Goal: Task Accomplishment & Management: Use online tool/utility

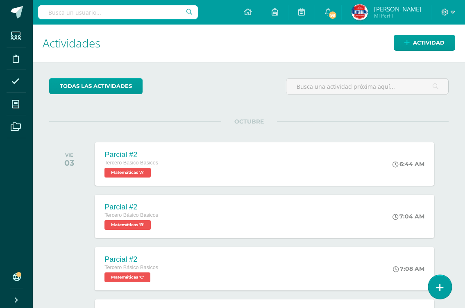
click at [440, 286] on icon at bounding box center [439, 287] width 7 height 9
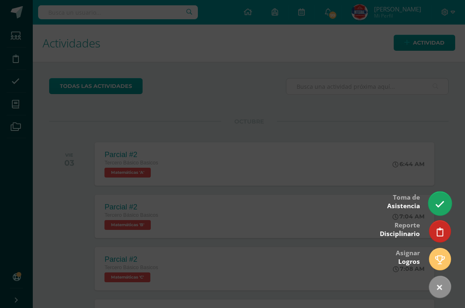
click at [438, 199] on link at bounding box center [439, 204] width 23 height 24
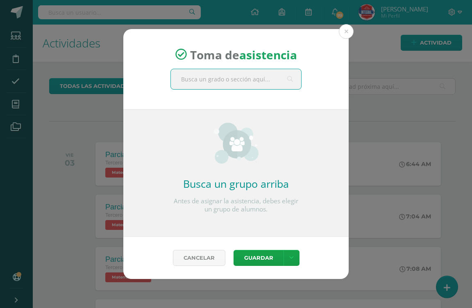
type input "5"
type input "q"
type input "c"
type input "quinto perito"
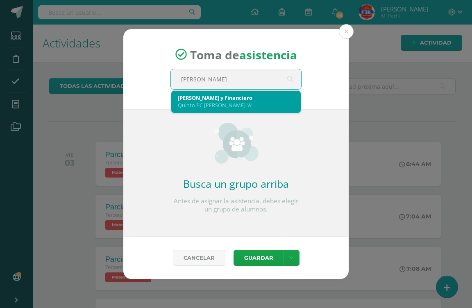
drag, startPoint x: 209, startPoint y: 107, endPoint x: 203, endPoint y: 107, distance: 6.1
click at [203, 107] on div "Quinto PC Perito Contador 'A'" at bounding box center [236, 105] width 116 height 7
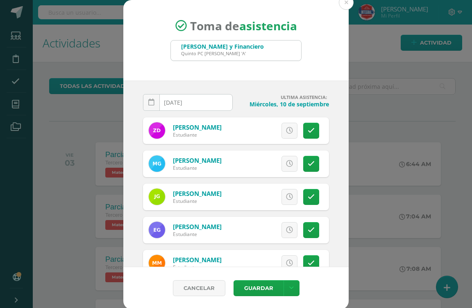
scroll to position [1, 0]
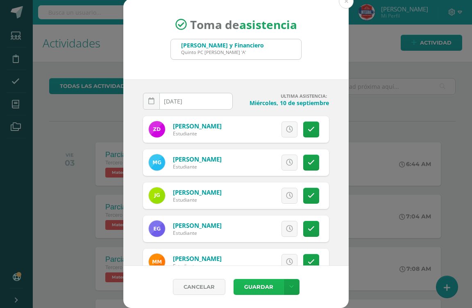
click at [246, 287] on button "Guardar" at bounding box center [259, 287] width 50 height 16
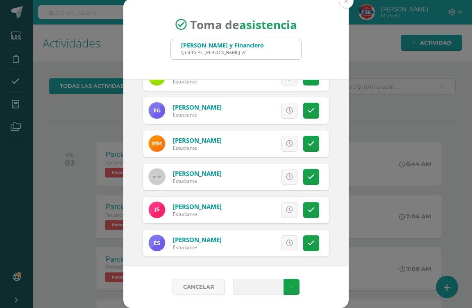
scroll to position [122, 0]
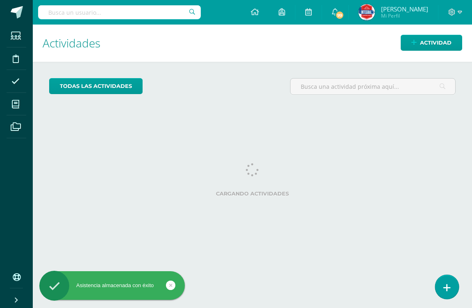
click at [451, 279] on link at bounding box center [446, 287] width 23 height 24
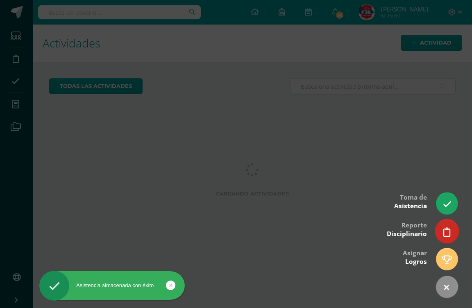
click at [441, 227] on link at bounding box center [446, 232] width 23 height 24
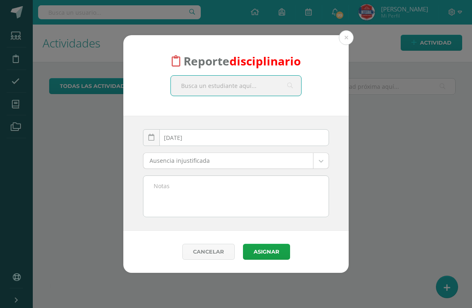
click at [213, 90] on input "text" at bounding box center [236, 86] width 130 height 20
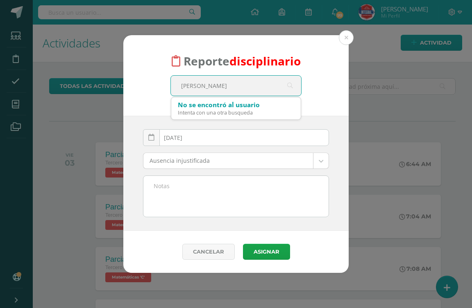
click at [257, 91] on input "Ashlee Dayana" at bounding box center [236, 86] width 130 height 20
type input "A"
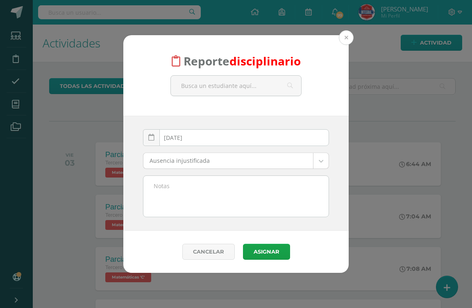
click at [347, 41] on button at bounding box center [346, 37] width 15 height 15
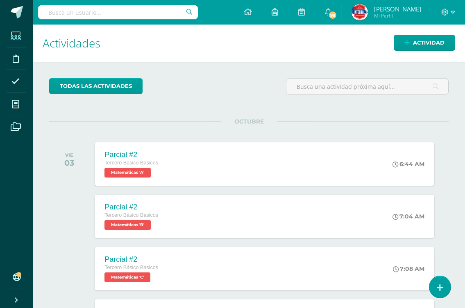
click at [23, 29] on span at bounding box center [16, 36] width 18 height 18
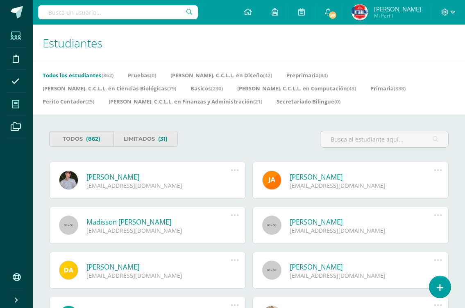
click at [16, 107] on icon at bounding box center [15, 104] width 7 height 8
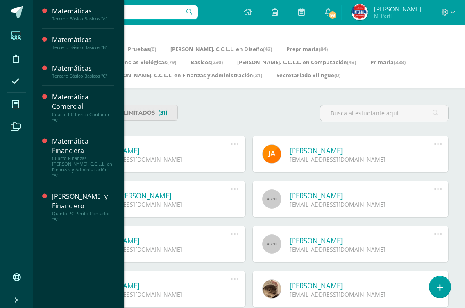
scroll to position [41, 0]
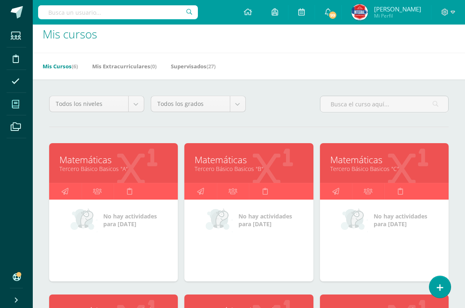
scroll to position [8, 0]
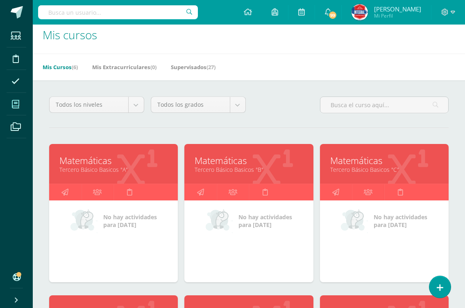
click at [269, 88] on div "Todos los niveles Todos los niveles Pruebas [PERSON_NAME]. C.C.L.L. en Diseño P…" at bounding box center [249, 291] width 432 height 422
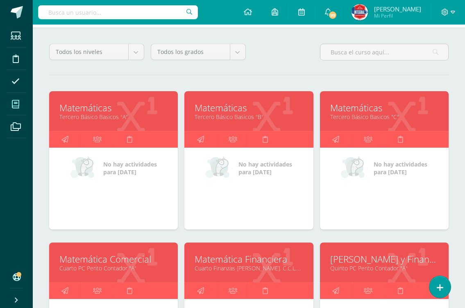
scroll to position [202, 0]
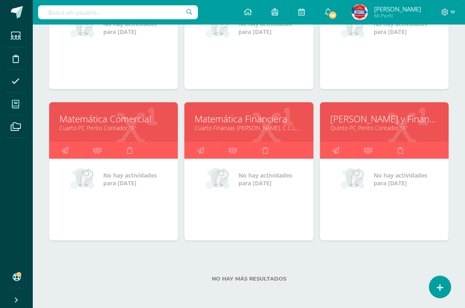
click at [256, 275] on div "No hay más resultados" at bounding box center [248, 273] width 399 height 38
drag, startPoint x: 257, startPoint y: 280, endPoint x: 242, endPoint y: 225, distance: 57.1
click at [258, 273] on div "No hay más resultados" at bounding box center [248, 273] width 399 height 38
click at [225, 219] on div "No hay actividades para [DATE]" at bounding box center [248, 200] width 129 height 82
drag, startPoint x: 219, startPoint y: 209, endPoint x: 248, endPoint y: 231, distance: 36.1
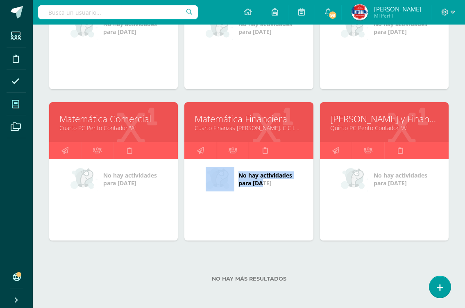
click at [251, 234] on div "No hay actividades para [DATE]" at bounding box center [248, 200] width 129 height 82
click at [251, 230] on div "No hay actividades para [DATE]" at bounding box center [248, 200] width 129 height 82
click at [48, 27] on div "Matemáticas Tercero Básico Basicos "A" No hay actividades para [DATE]" at bounding box center [113, 27] width 135 height 152
